Goal: Download file/media

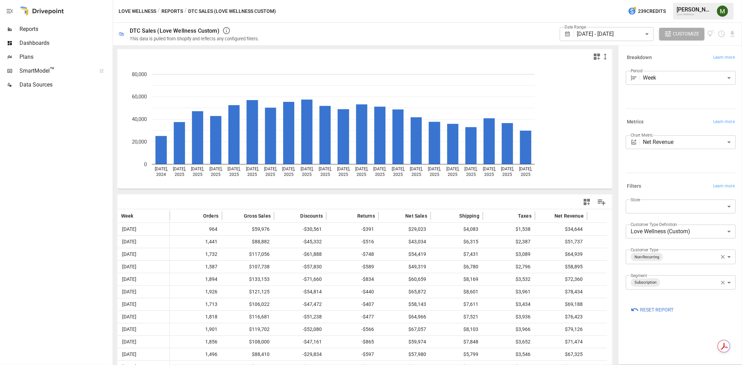
click at [577, 0] on body "Reports Dashboards Plans SmartModel ™ Data Sources Love Wellness / Reports / DT…" at bounding box center [371, 0] width 742 height 0
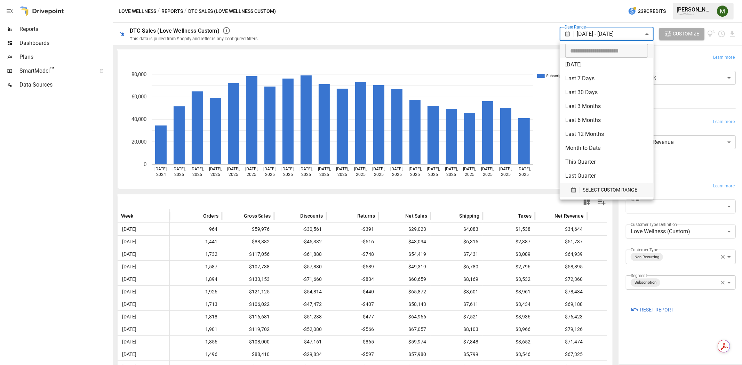
drag, startPoint x: 592, startPoint y: 185, endPoint x: 590, endPoint y: 191, distance: 6.9
click at [592, 185] on button "SELECT CUSTOM RANGE" at bounding box center [606, 190] width 83 height 14
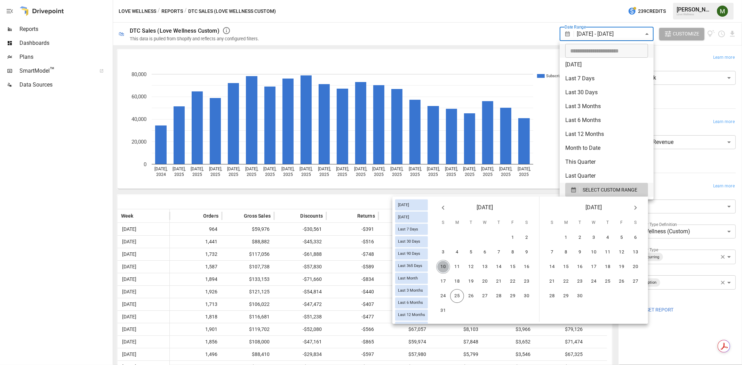
click at [443, 266] on button "10" at bounding box center [443, 267] width 14 height 14
click at [516, 279] on button "22" at bounding box center [513, 282] width 14 height 14
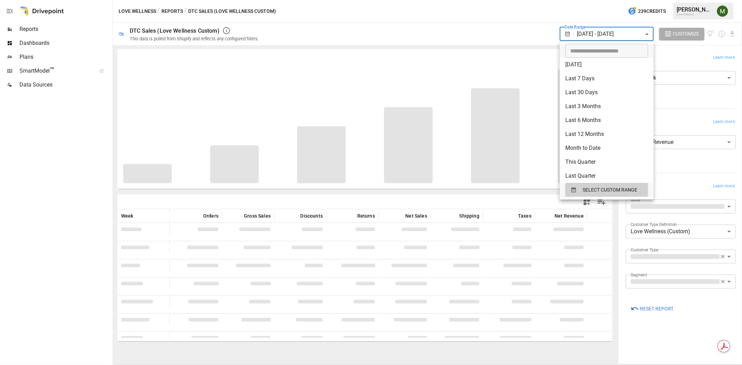
type input "**********"
click at [599, 49] on input "**********" at bounding box center [604, 51] width 78 height 14
click at [569, 184] on button "SELECT CUSTOM RANGE" at bounding box center [606, 190] width 83 height 14
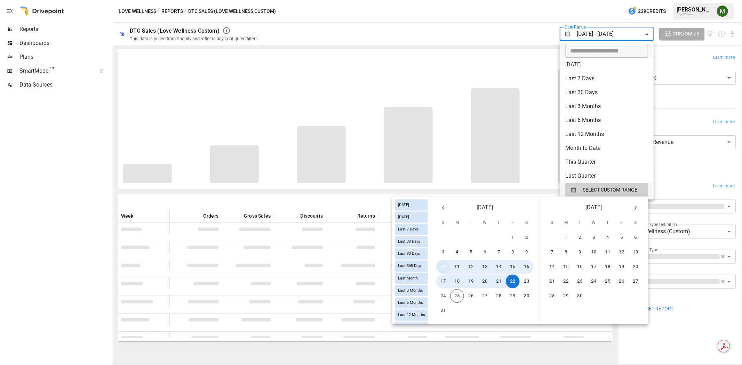
click at [448, 267] on button "10" at bounding box center [443, 267] width 14 height 14
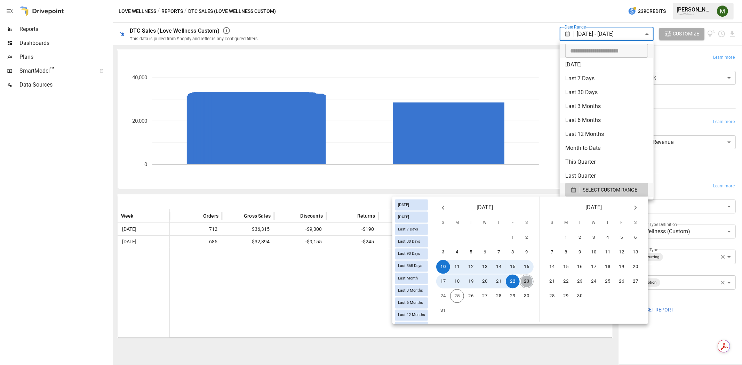
click at [525, 282] on button "23" at bounding box center [526, 282] width 14 height 14
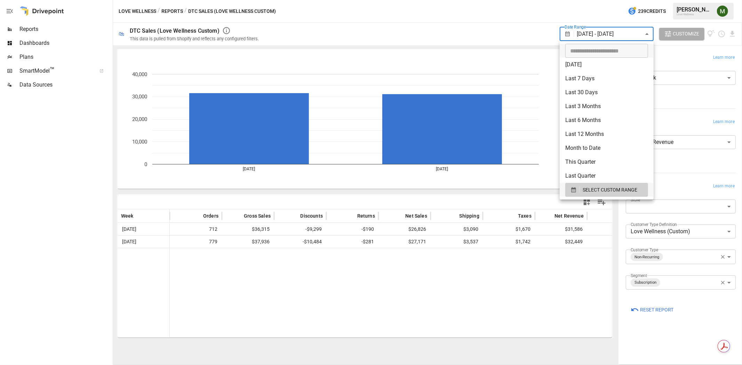
click at [552, 28] on div at bounding box center [371, 182] width 742 height 365
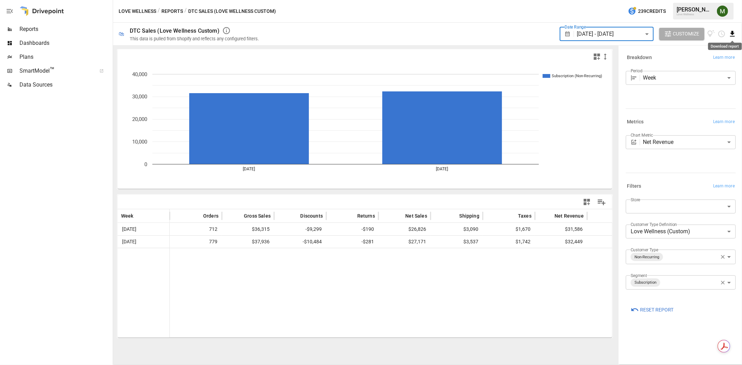
click at [729, 36] on icon "Download report" at bounding box center [732, 34] width 8 height 8
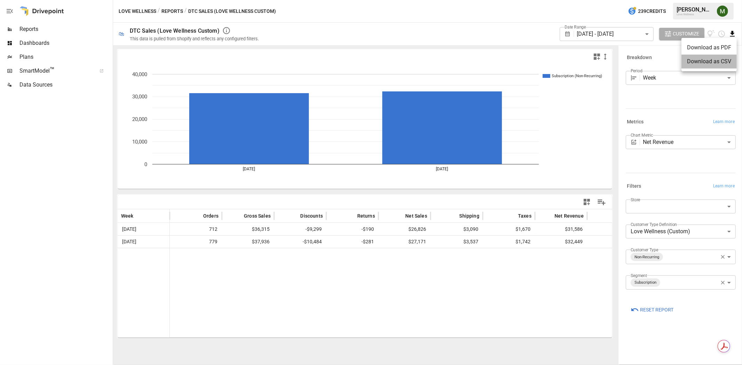
click at [708, 66] on li "Download as CSV" at bounding box center [708, 62] width 55 height 14
